Goal: Find specific page/section: Find specific page/section

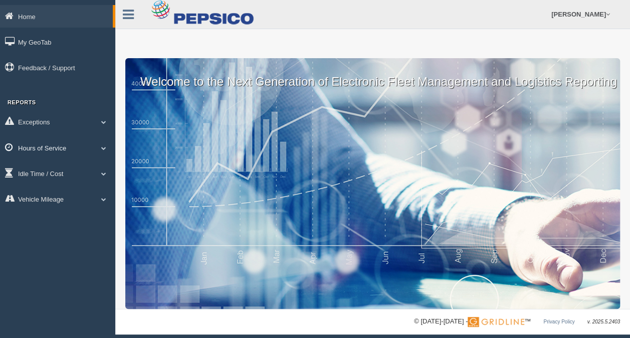
click at [65, 147] on link "Hours of Service" at bounding box center [57, 147] width 115 height 23
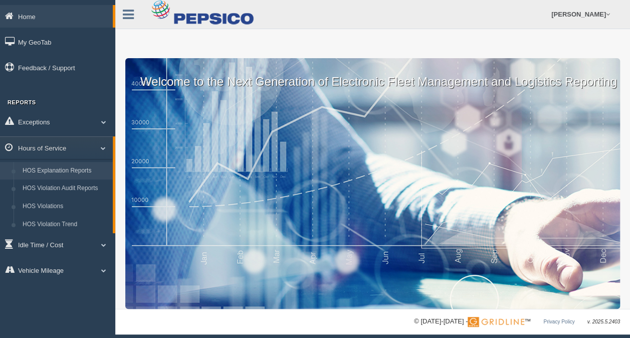
click at [64, 171] on link "HOS Explanation Reports" at bounding box center [65, 171] width 95 height 18
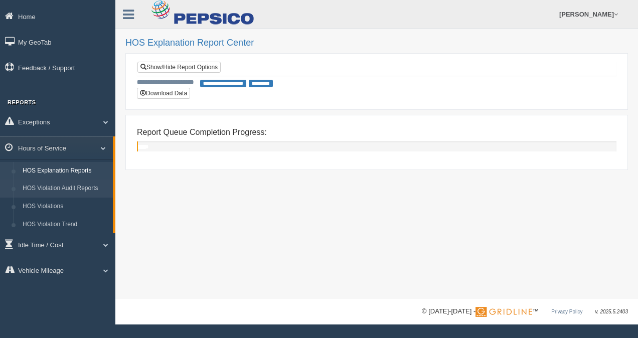
click at [82, 190] on link "HOS Violation Audit Reports" at bounding box center [65, 189] width 95 height 18
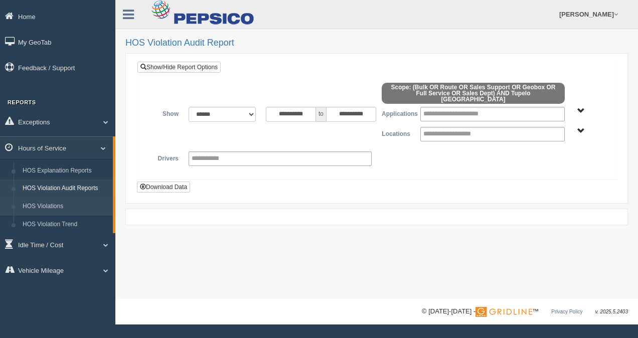
click at [59, 207] on link "HOS Violations" at bounding box center [65, 207] width 95 height 18
